Goal: Information Seeking & Learning: Learn about a topic

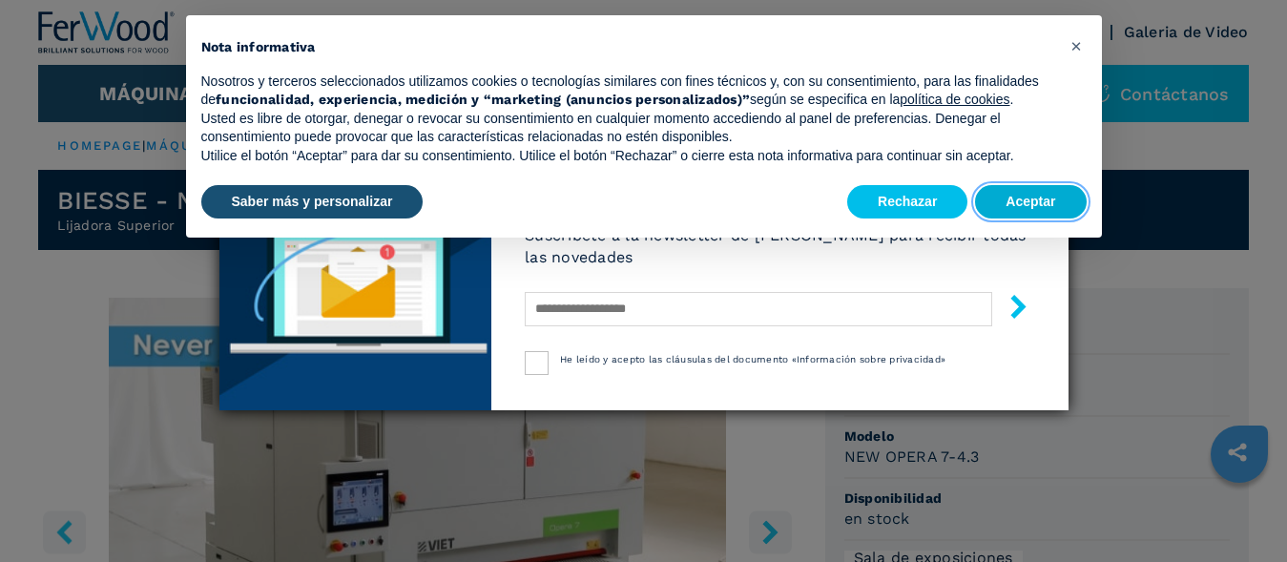
click at [1011, 200] on button "Aceptar" at bounding box center [1030, 202] width 111 height 34
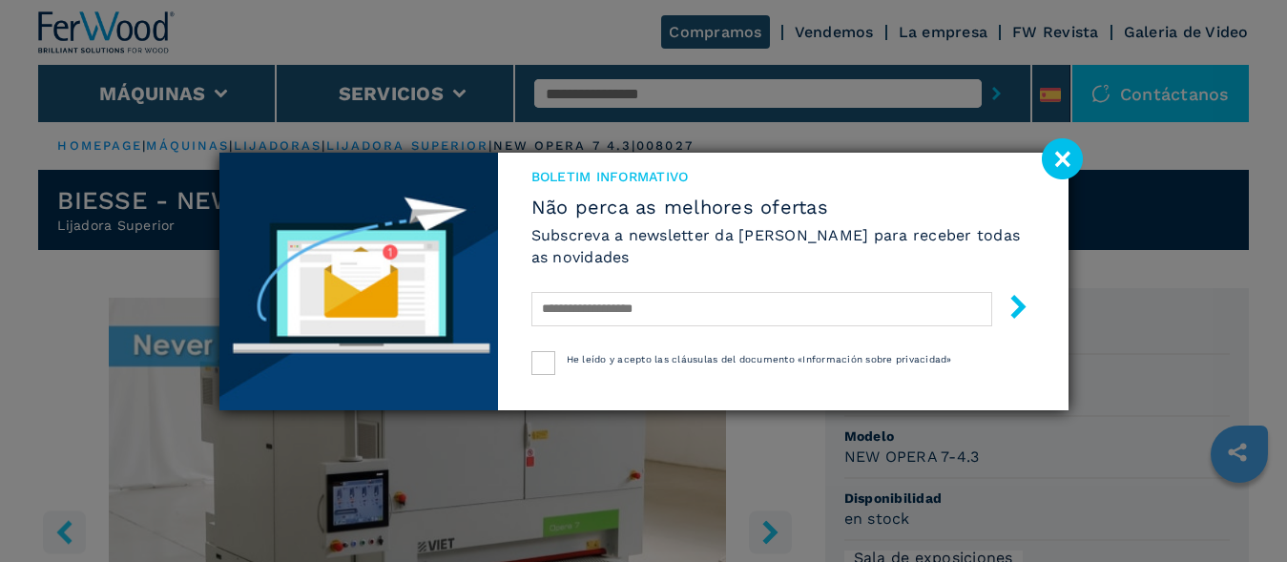
click at [1065, 156] on image at bounding box center [1062, 158] width 41 height 41
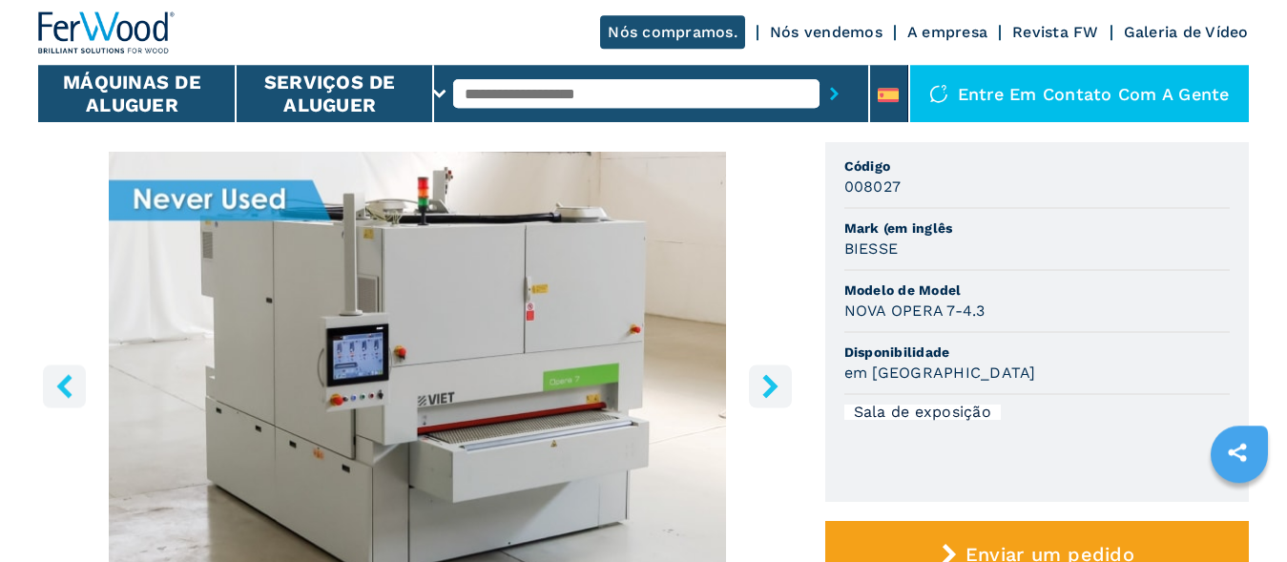
scroll to position [115, 0]
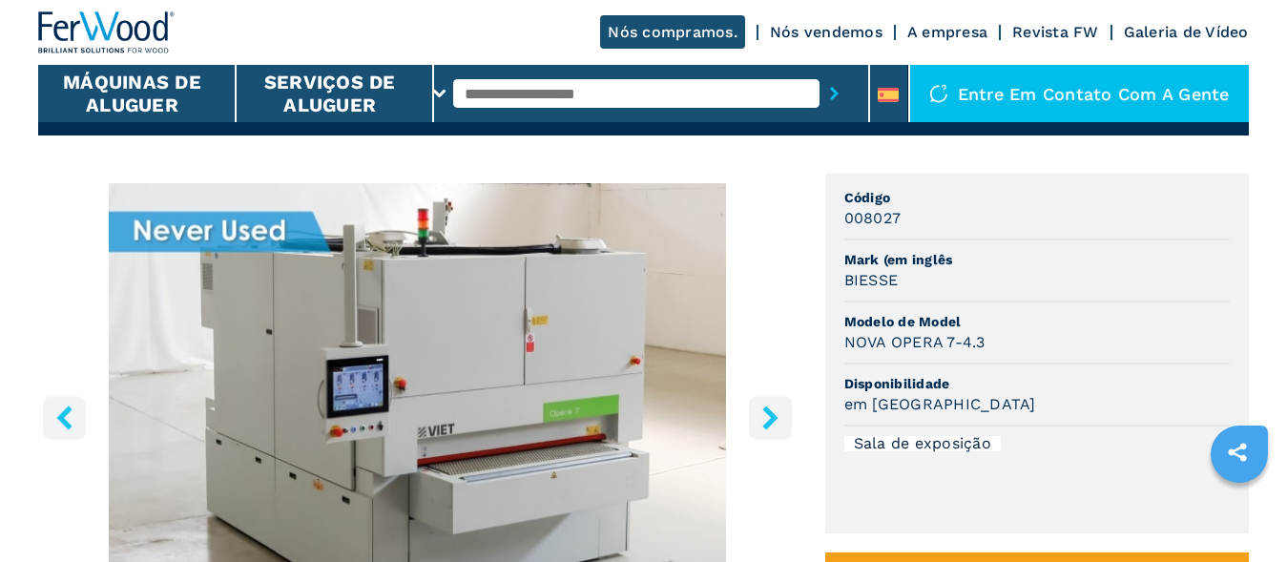
click at [776, 412] on button "Botão direito" at bounding box center [770, 417] width 43 height 43
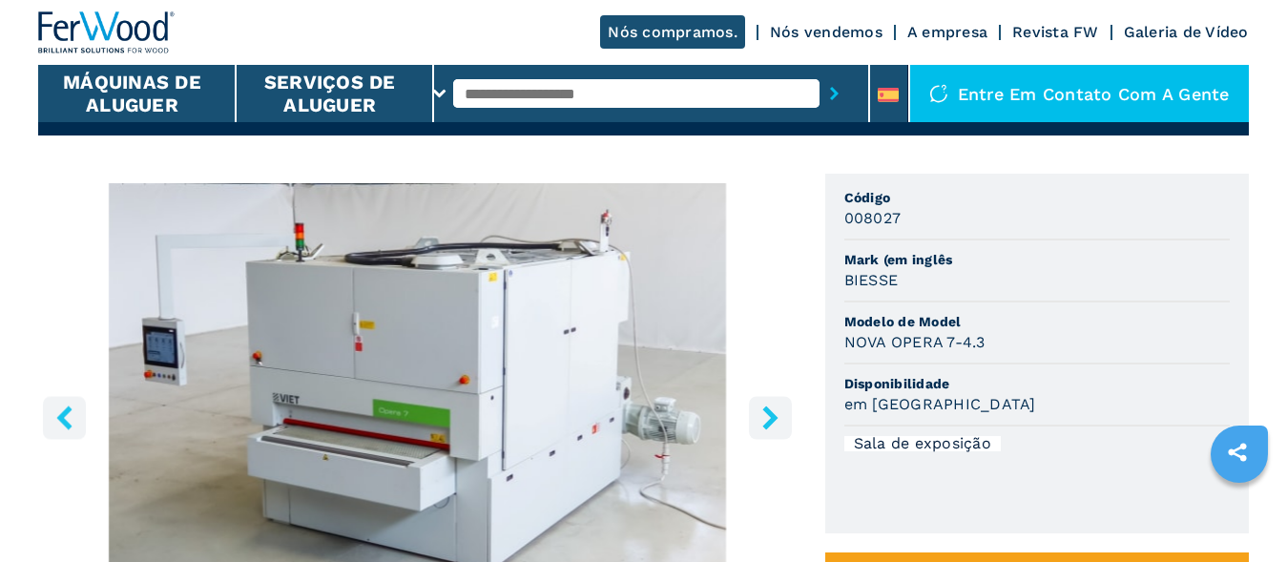
click at [767, 425] on icon "Botão direito" at bounding box center [771, 418] width 24 height 24
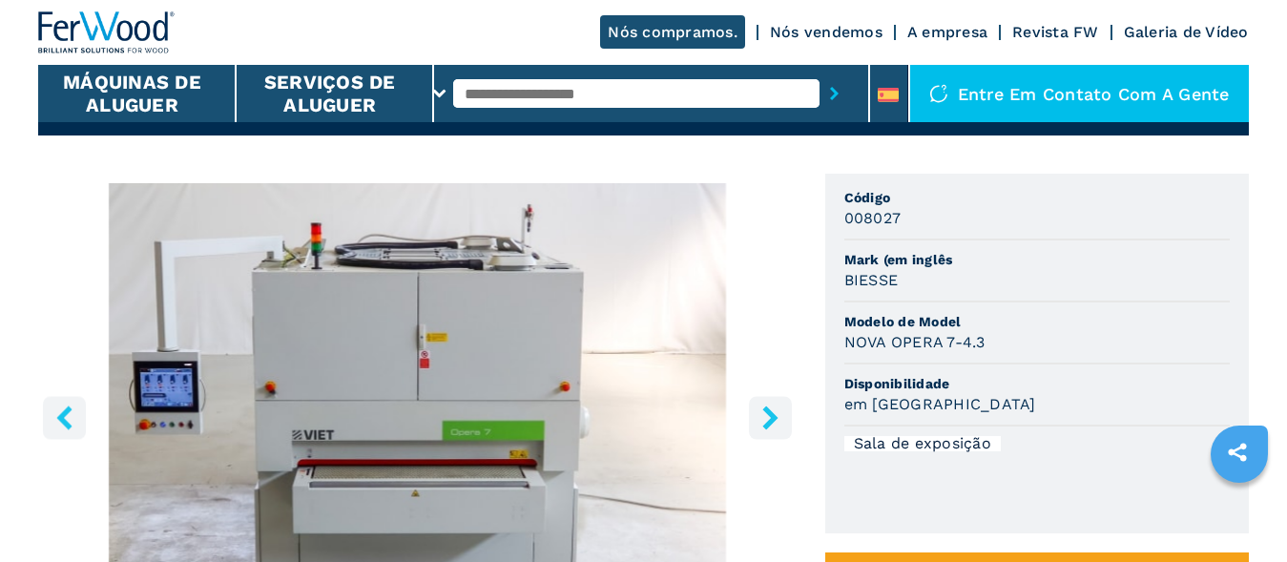
click at [768, 424] on icon "Botão direito" at bounding box center [771, 418] width 24 height 24
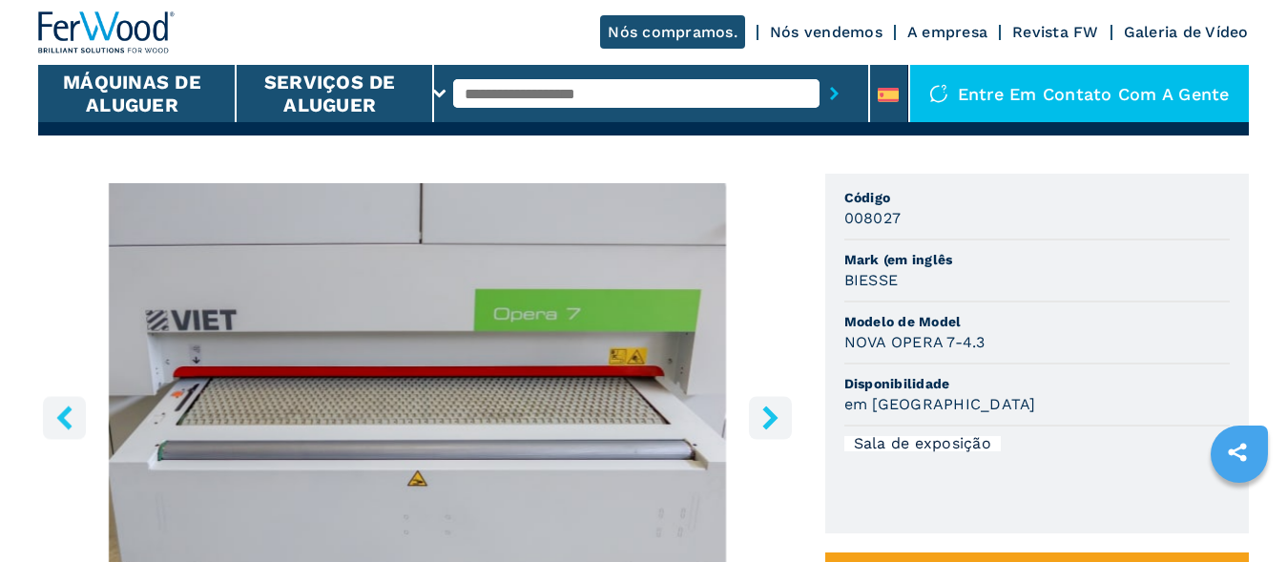
click at [768, 424] on icon "Botão direito" at bounding box center [771, 418] width 24 height 24
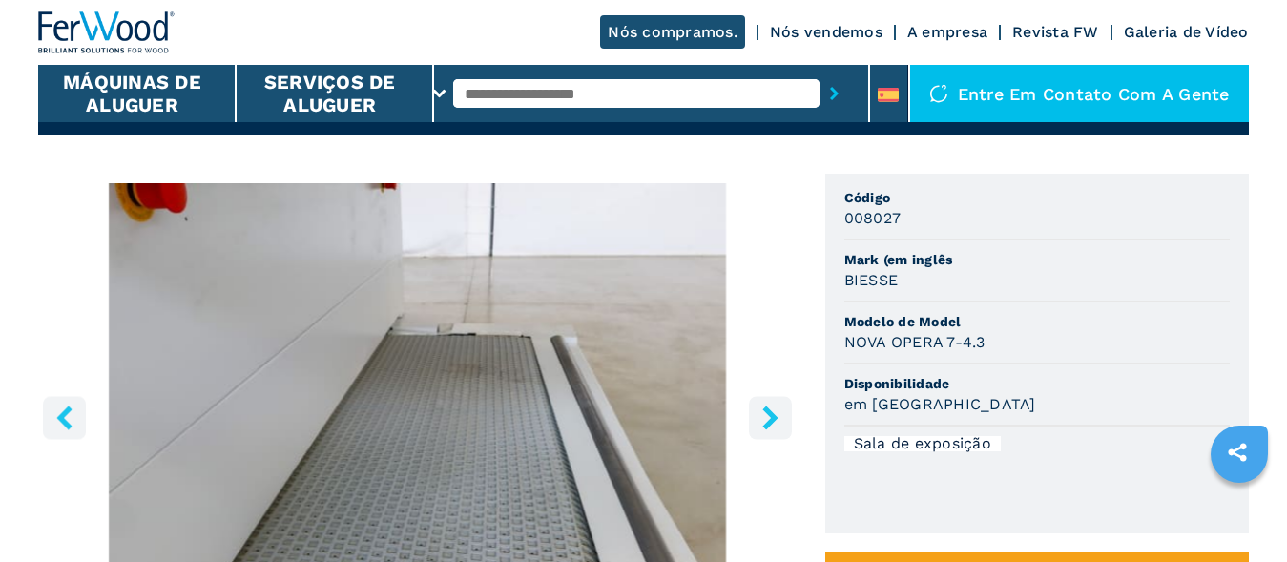
click at [768, 424] on icon "Botão direito" at bounding box center [771, 418] width 24 height 24
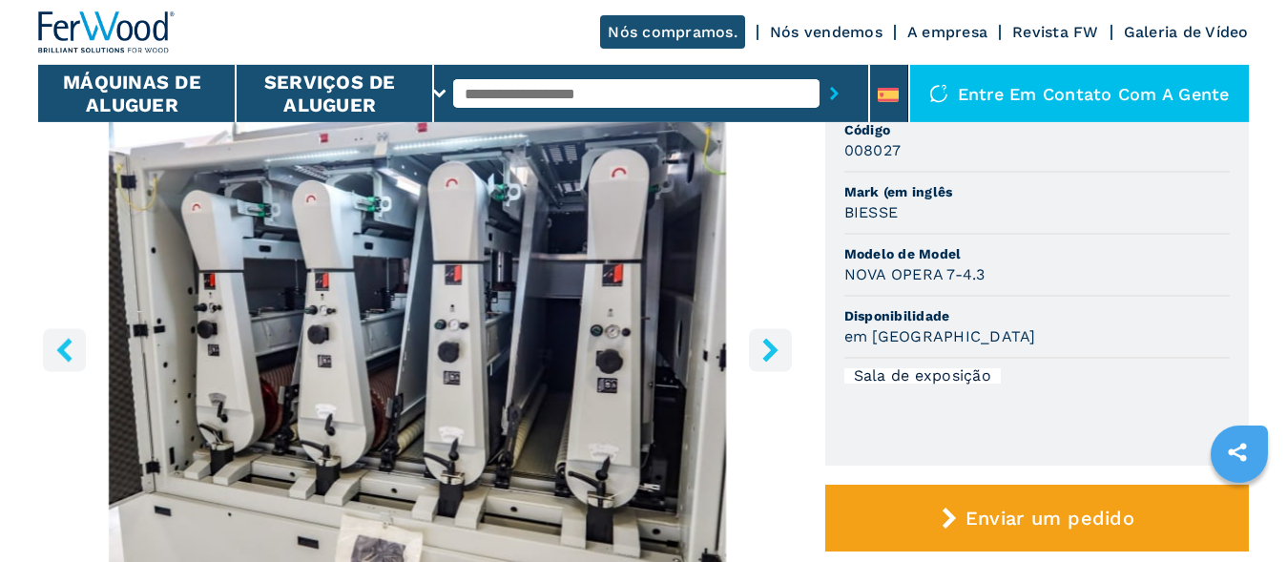
scroll to position [229, 0]
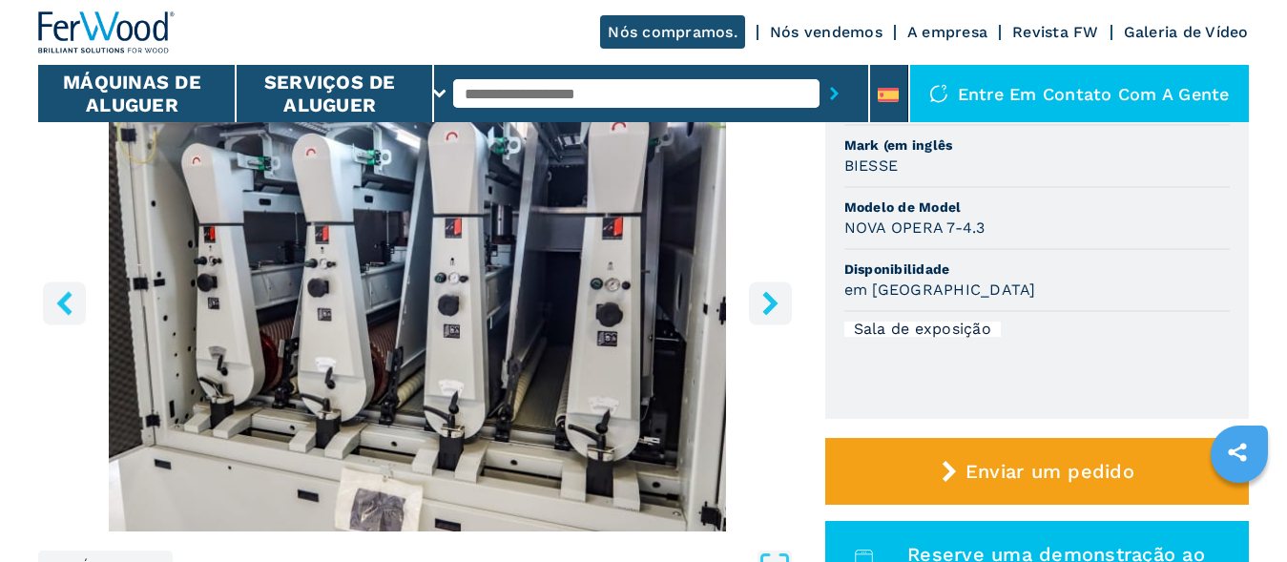
click at [773, 306] on icon "Botão direito" at bounding box center [769, 303] width 15 height 24
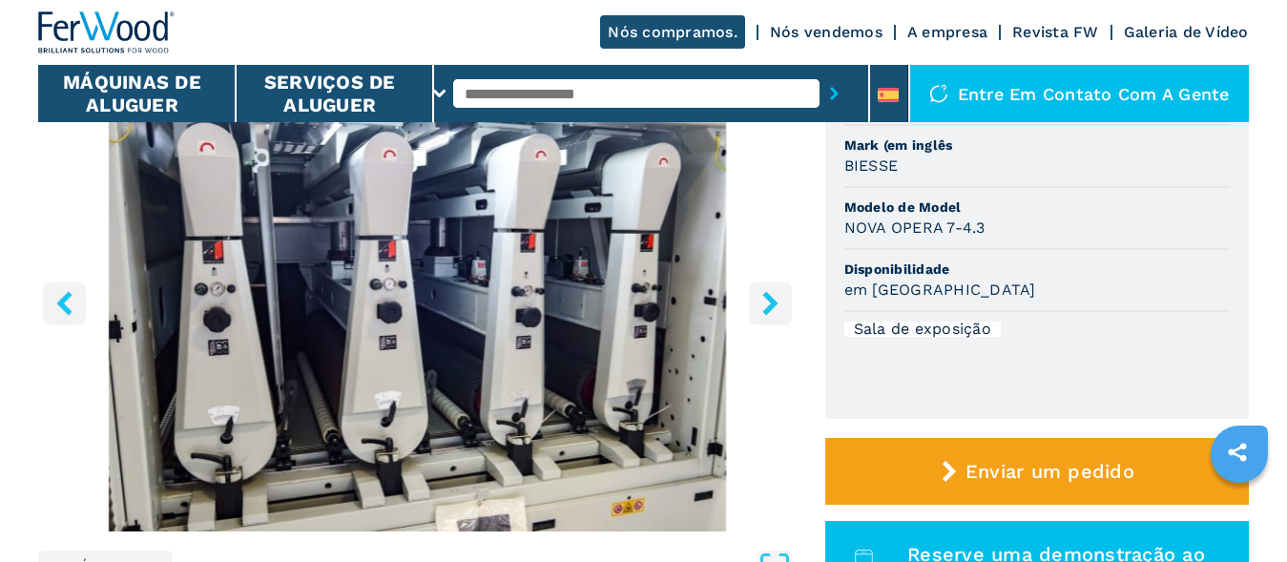
click at [766, 306] on icon "Botão direito" at bounding box center [771, 303] width 24 height 24
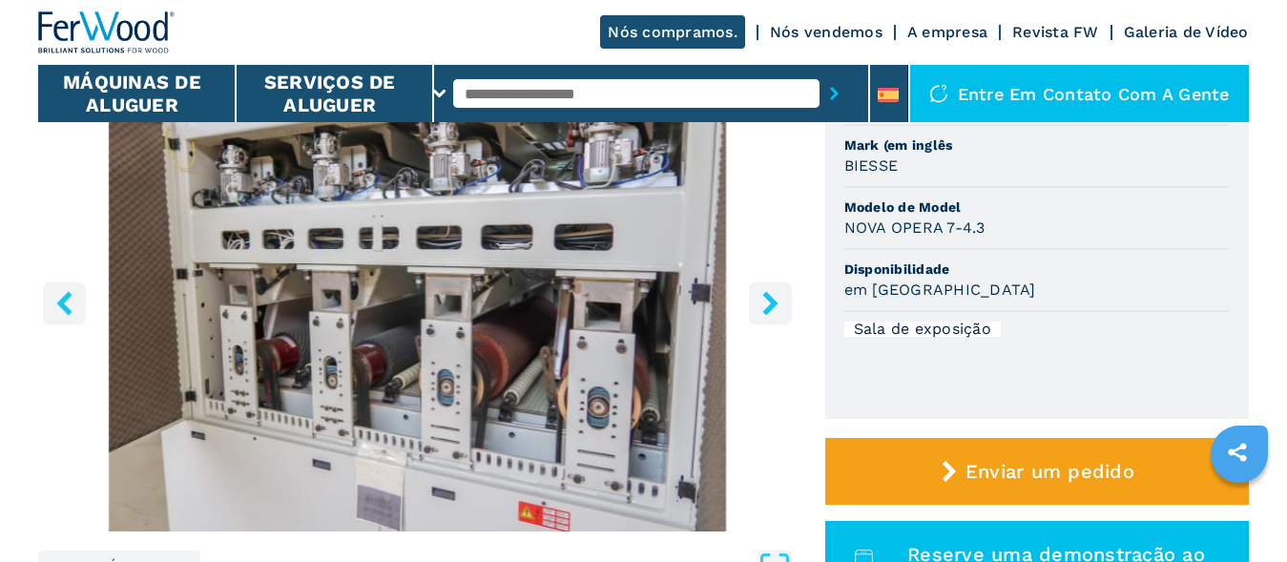
click at [761, 306] on icon "Botão direito" at bounding box center [771, 303] width 24 height 24
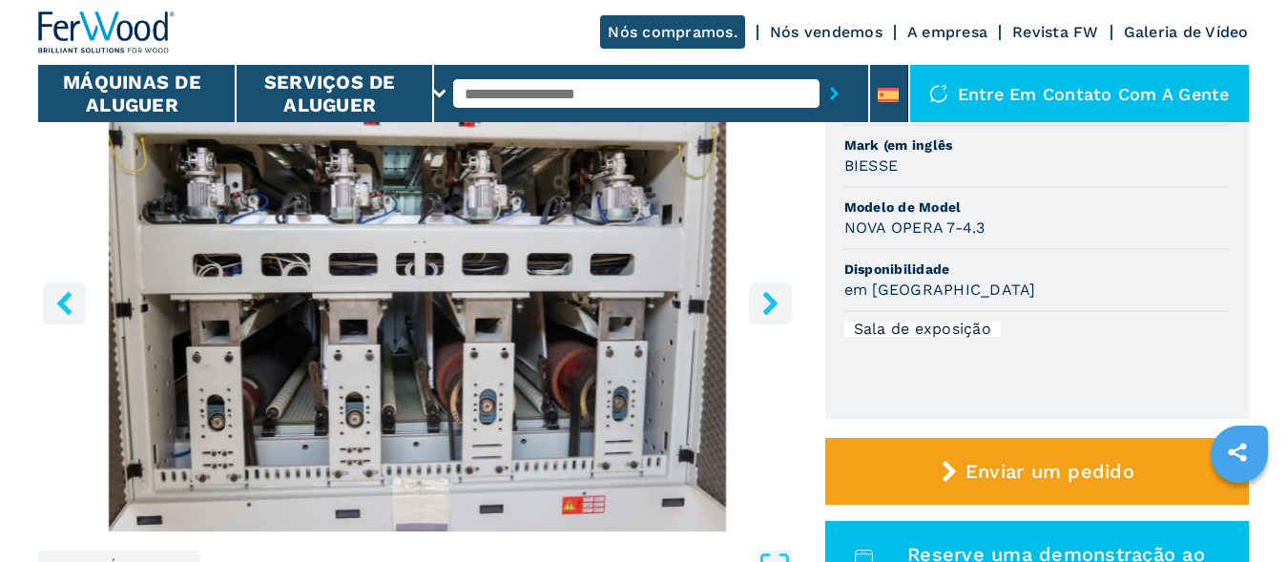
click at [761, 306] on icon "Botão direito" at bounding box center [771, 303] width 24 height 24
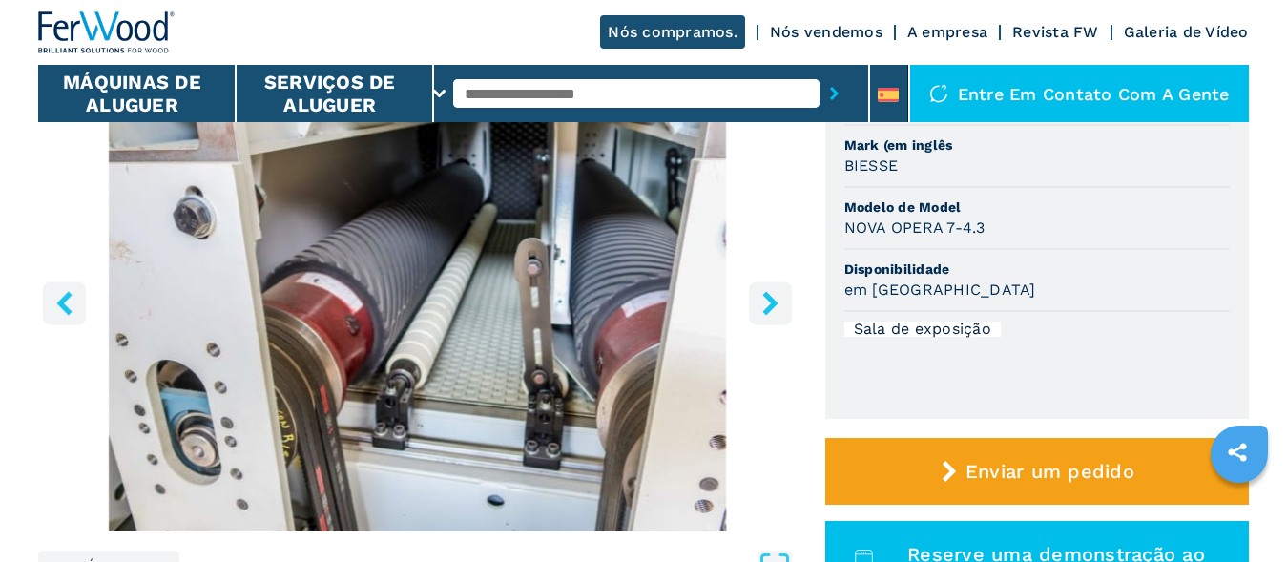
click at [761, 306] on icon "Botão direito" at bounding box center [771, 303] width 24 height 24
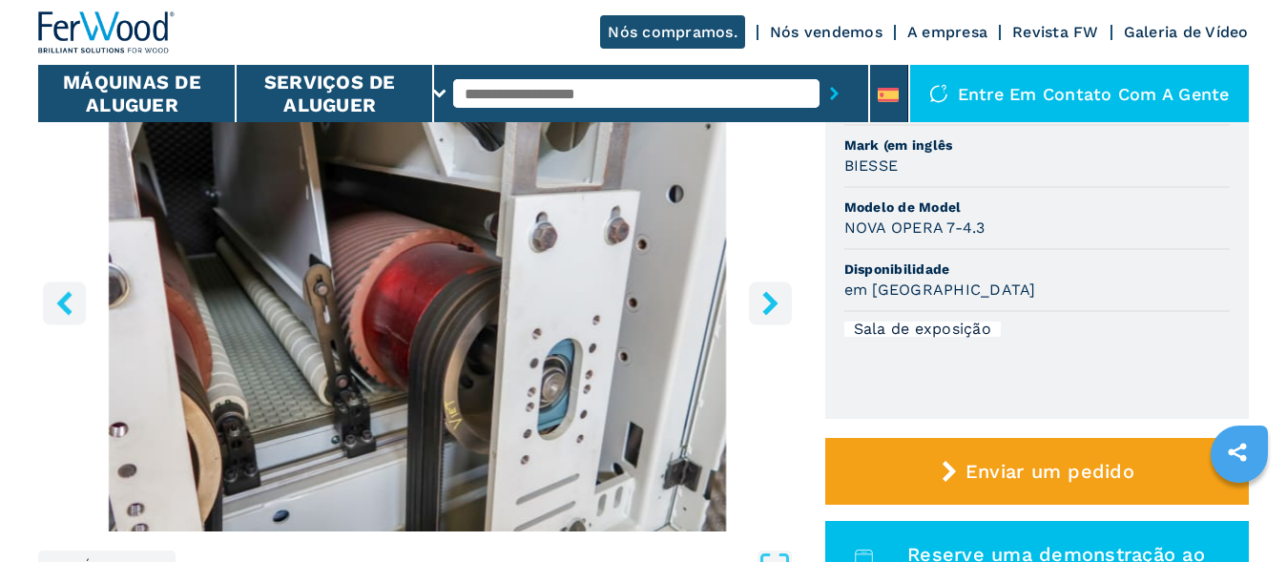
click at [765, 305] on icon "Botão direito" at bounding box center [771, 303] width 24 height 24
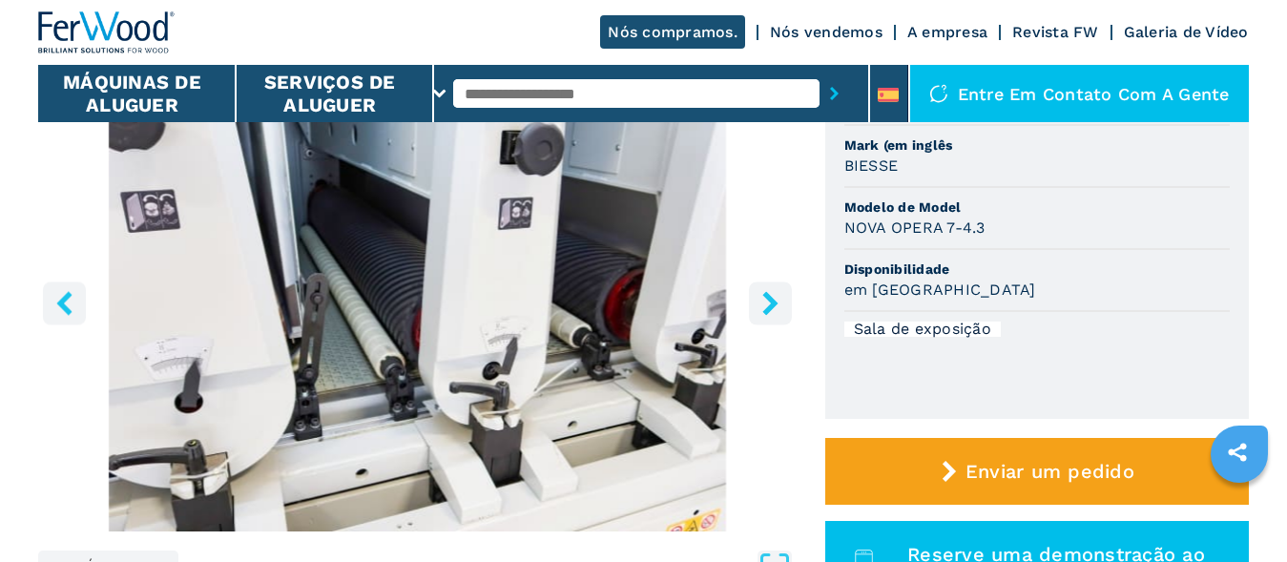
click at [765, 305] on icon "Botão direito" at bounding box center [771, 303] width 24 height 24
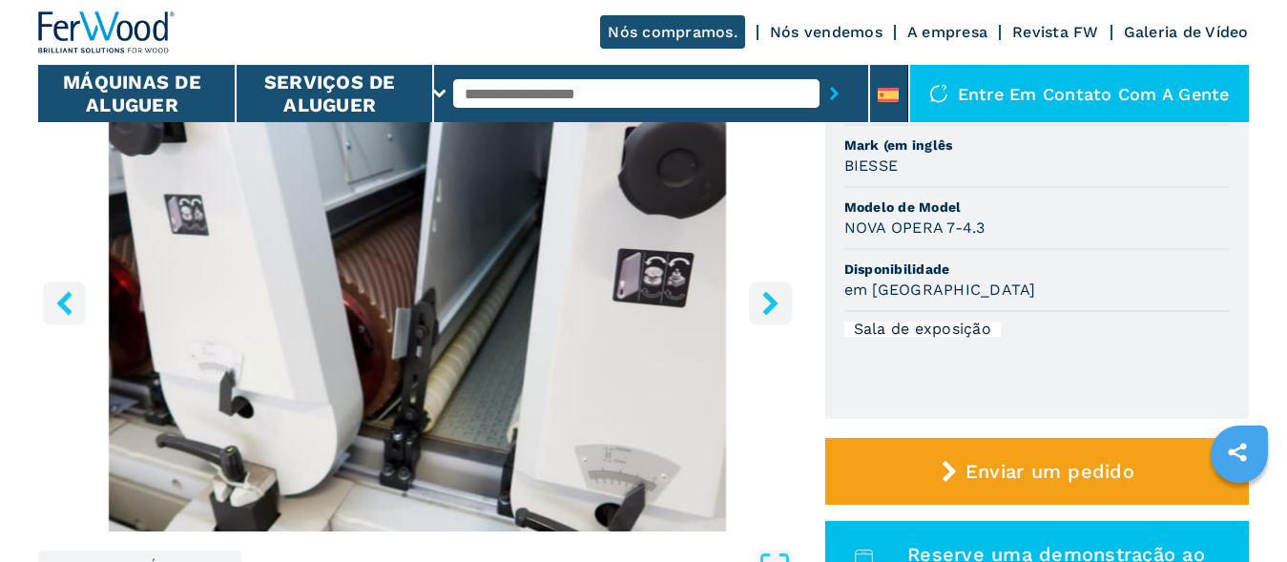
click at [765, 305] on icon "Botão direito" at bounding box center [771, 303] width 24 height 24
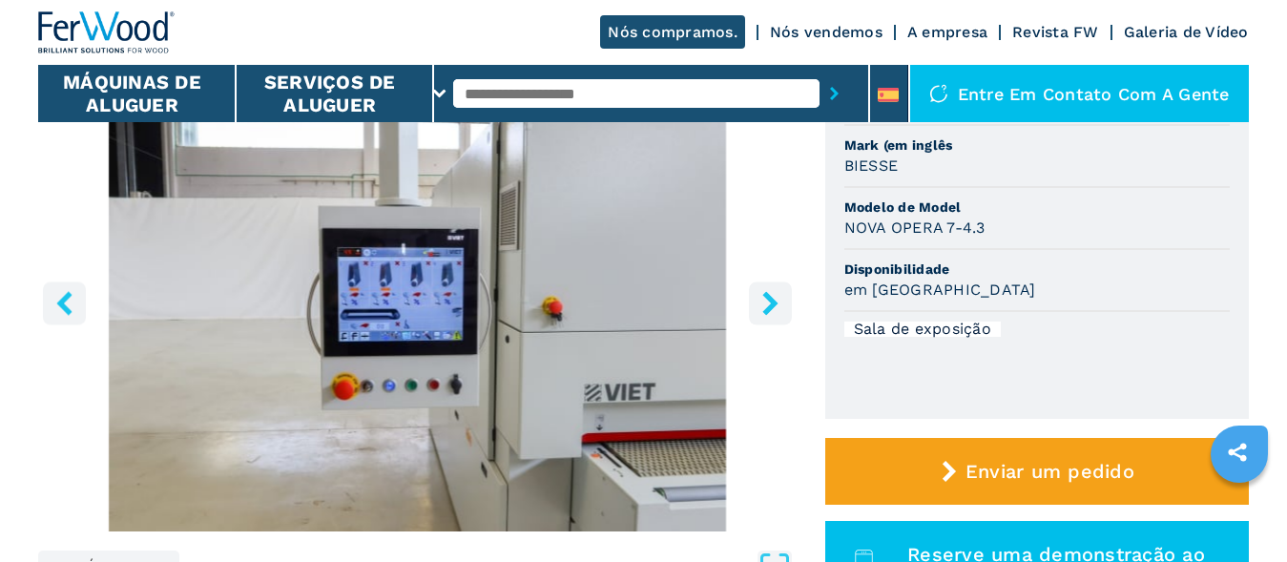
click at [765, 305] on icon "Botão direito" at bounding box center [771, 303] width 24 height 24
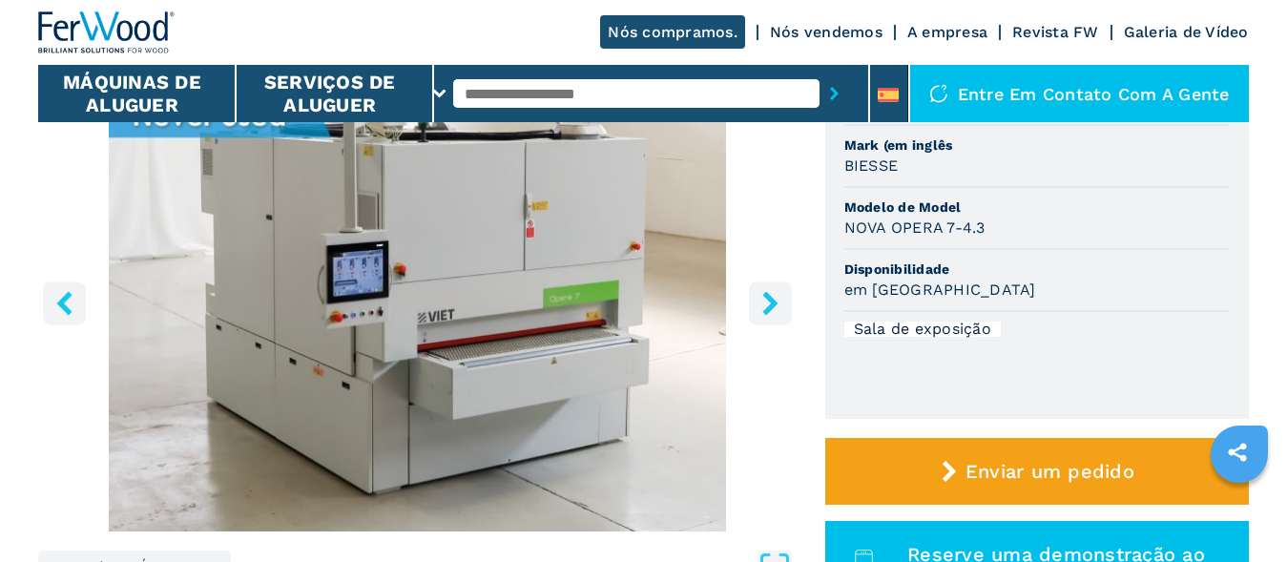
click at [781, 314] on icon "Botão direito" at bounding box center [771, 303] width 24 height 24
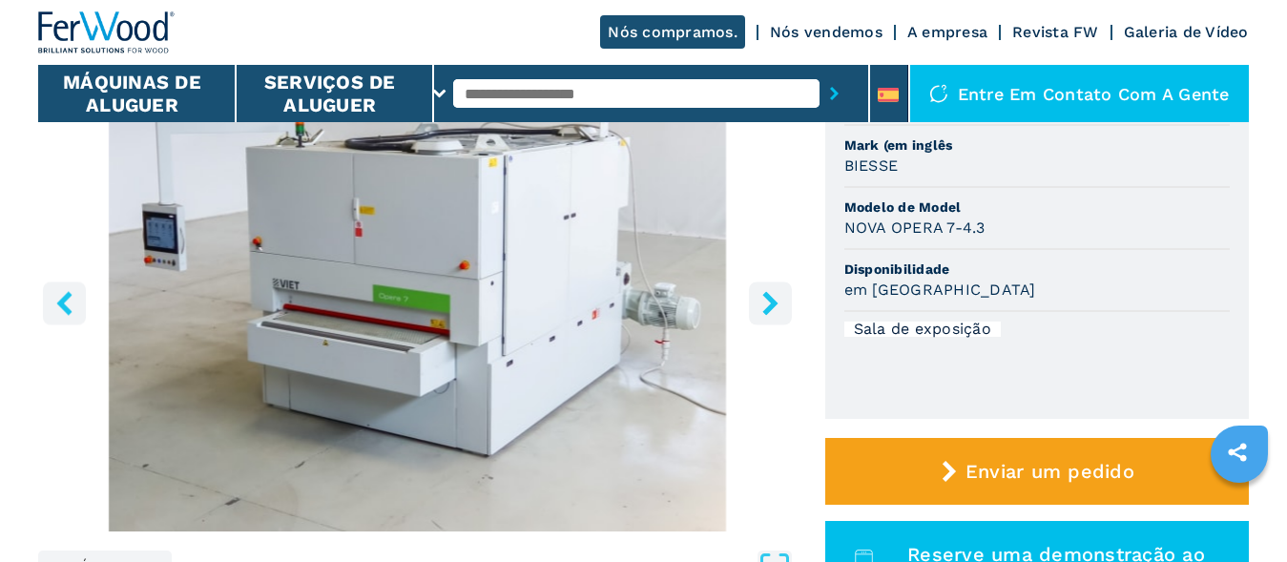
click at [780, 313] on icon "Botão direito" at bounding box center [771, 303] width 24 height 24
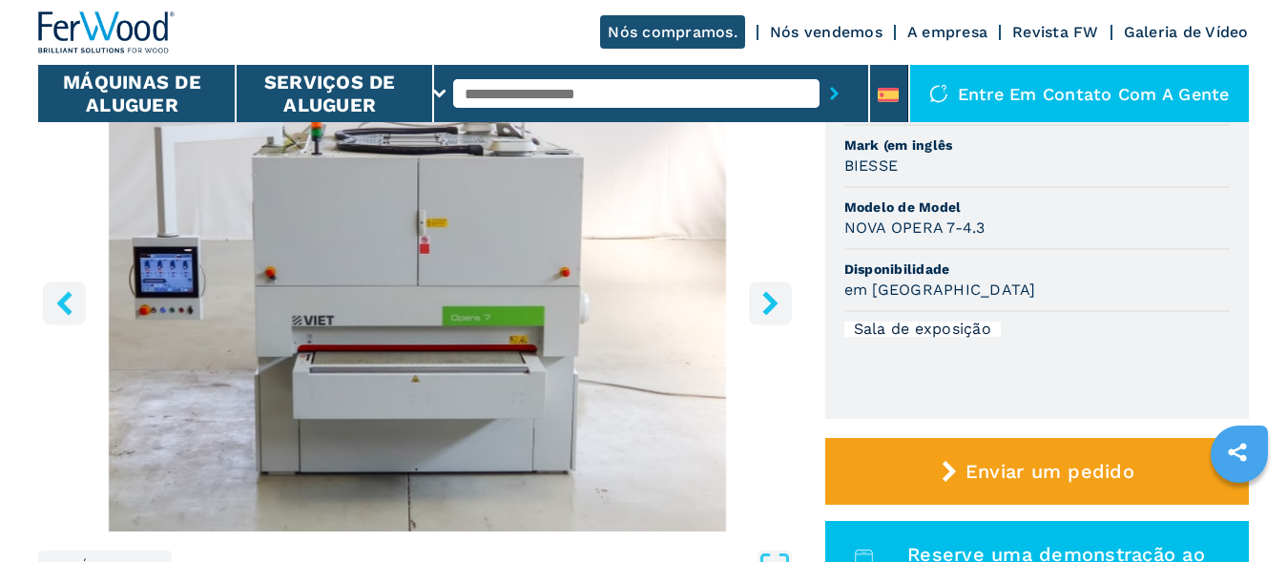
click at [780, 313] on icon "Botão direito" at bounding box center [771, 303] width 24 height 24
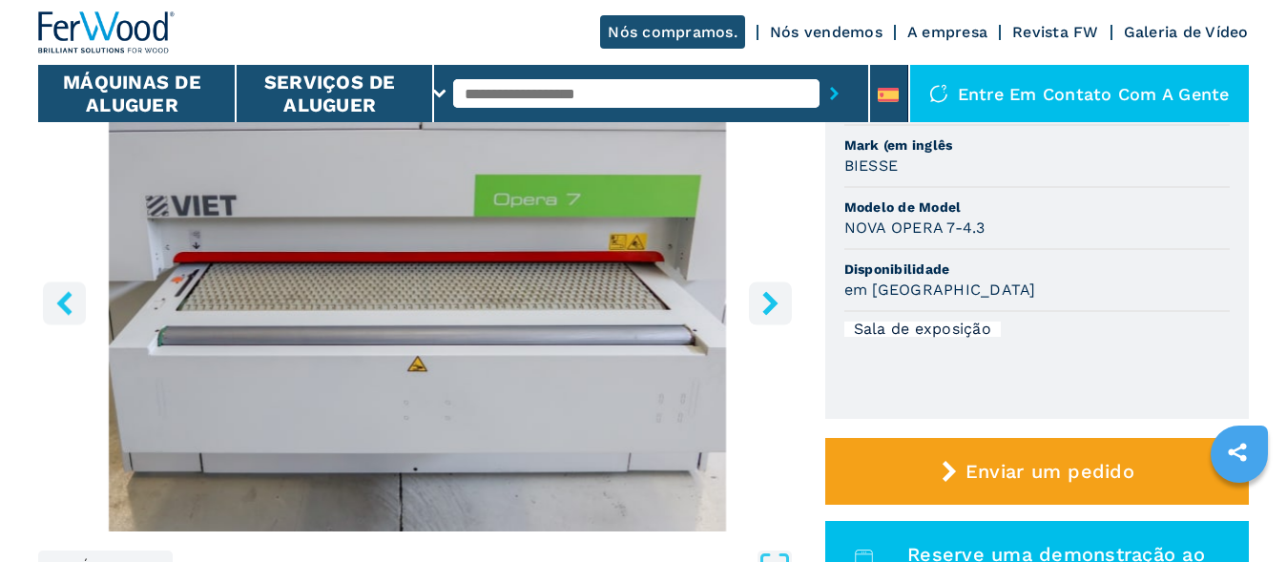
click at [780, 313] on icon "Botão direito" at bounding box center [771, 303] width 24 height 24
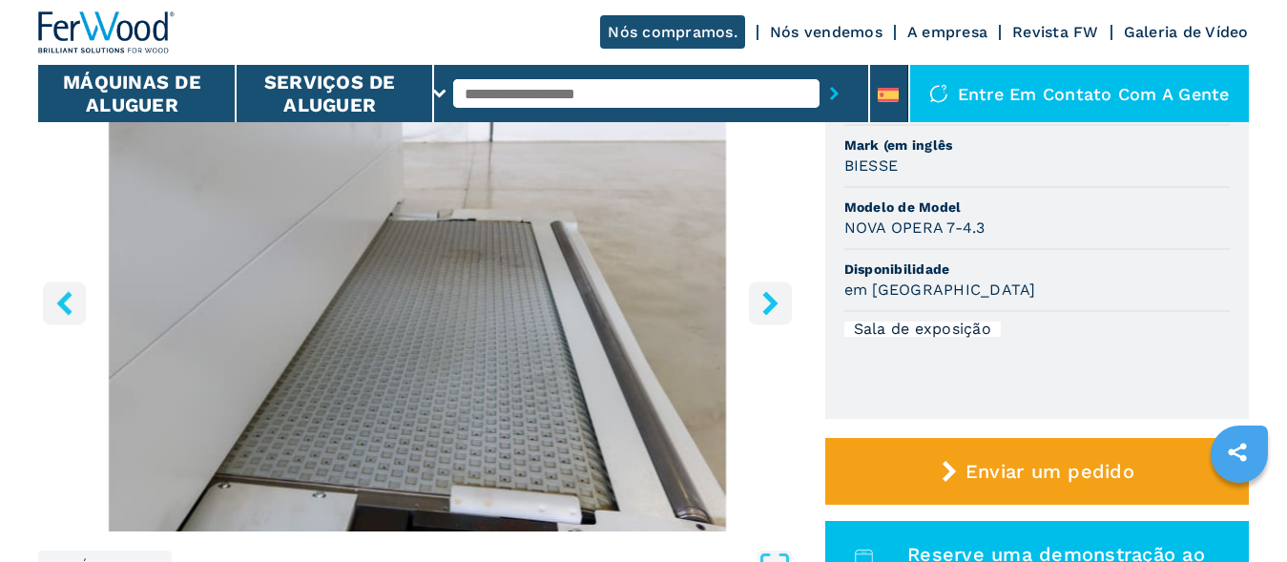
click at [780, 313] on icon "Botão direito" at bounding box center [771, 303] width 24 height 24
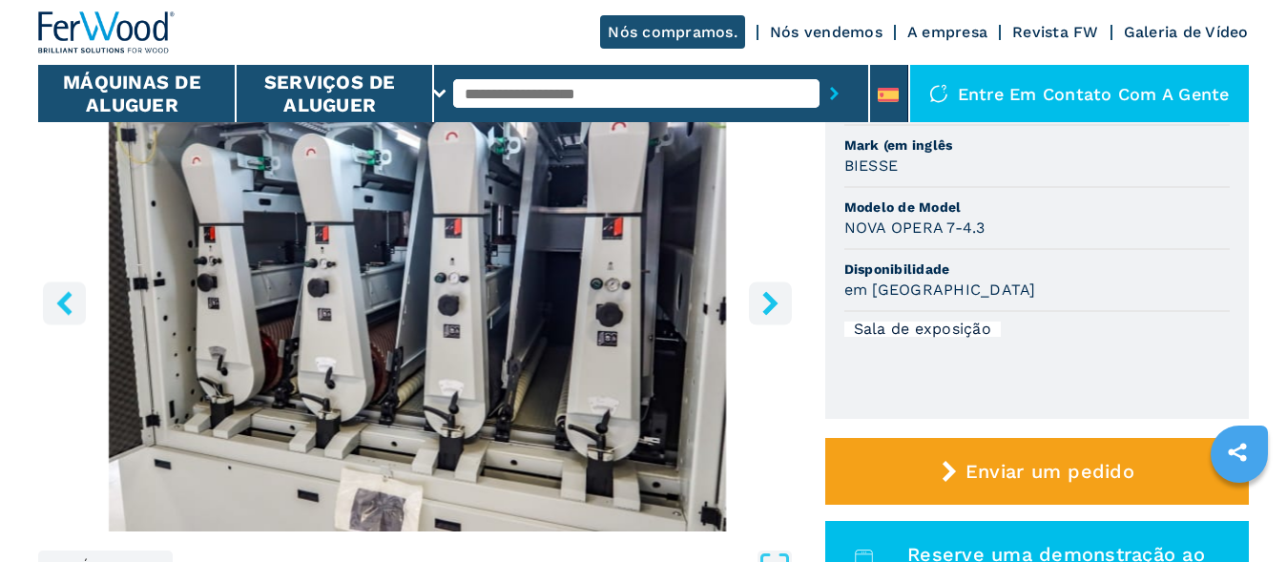
click at [780, 313] on icon "Botão direito" at bounding box center [771, 303] width 24 height 24
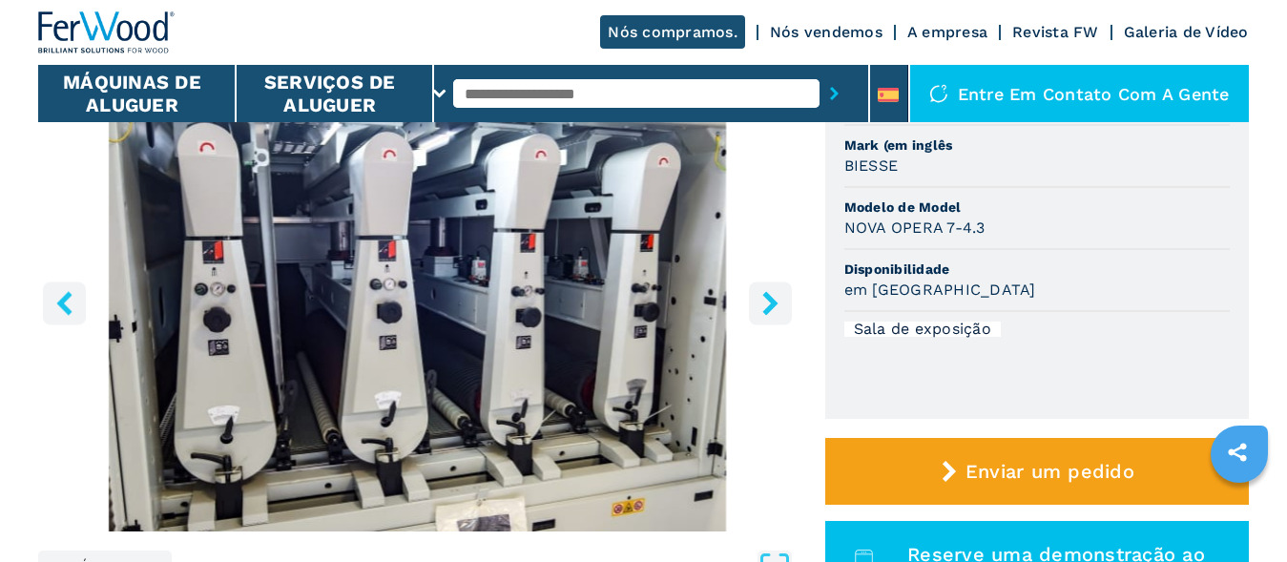
click at [780, 313] on icon "Botão direito" at bounding box center [771, 303] width 24 height 24
